Goal: Transaction & Acquisition: Purchase product/service

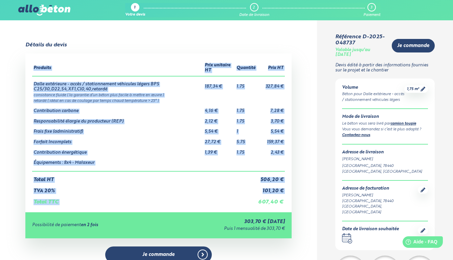
drag, startPoint x: 259, startPoint y: 197, endPoint x: 286, endPoint y: 201, distance: 26.9
click at [286, 201] on div "Produits Prix unitaire HT Quantité Prix HT Dalle extérieure - accès / stationne…" at bounding box center [158, 132] width 266 height 158
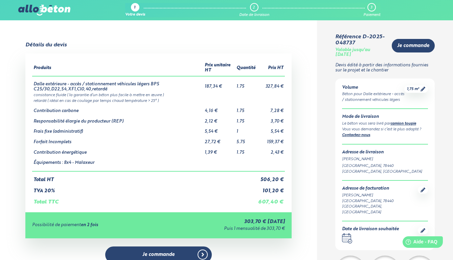
scroll to position [119, 0]
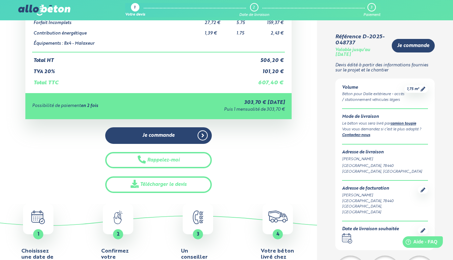
click at [349, 236] on icon at bounding box center [346, 239] width 8 height 6
click at [345, 233] on icon ".calendar-icon { fill: none; stroke: #2b4572; stroke-linecap: round; stroke-lin…" at bounding box center [347, 238] width 10 height 10
click at [421, 228] on icon at bounding box center [422, 230] width 5 height 5
click at [424, 228] on icon at bounding box center [422, 230] width 5 height 5
click at [421, 228] on icon at bounding box center [422, 230] width 5 height 5
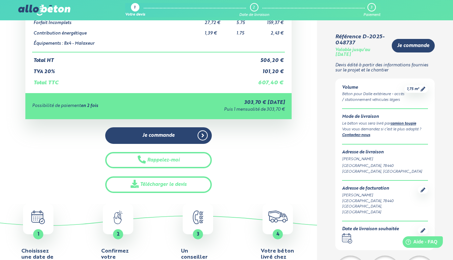
click at [421, 228] on icon at bounding box center [422, 230] width 5 height 5
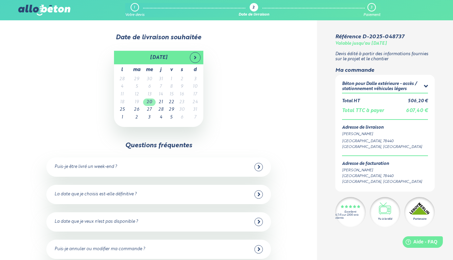
click at [149, 101] on td "20" at bounding box center [149, 102] width 13 height 8
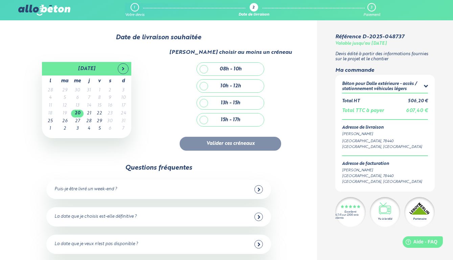
click at [242, 65] on div "08h - 10h" at bounding box center [230, 69] width 67 height 13
checkbox input "true"
click at [236, 138] on button "Valider ces créneaux" at bounding box center [230, 144] width 101 height 14
